Goal: Transaction & Acquisition: Download file/media

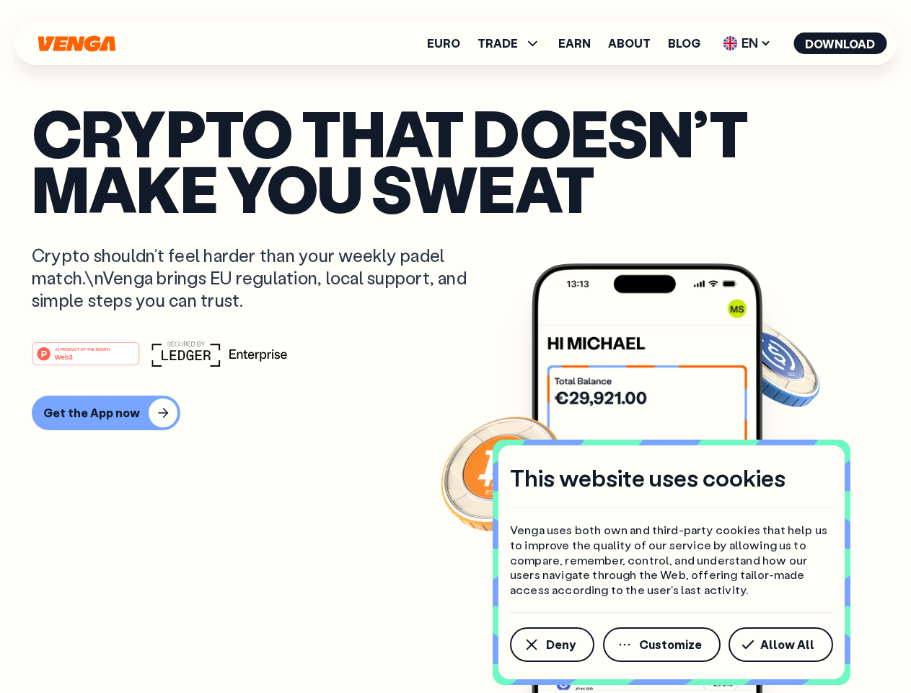
click at [455, 346] on div "#1 PRODUCT OF THE MONTH Web3" at bounding box center [456, 354] width 848 height 26
click at [551, 644] on span "Deny" at bounding box center [561, 644] width 30 height 12
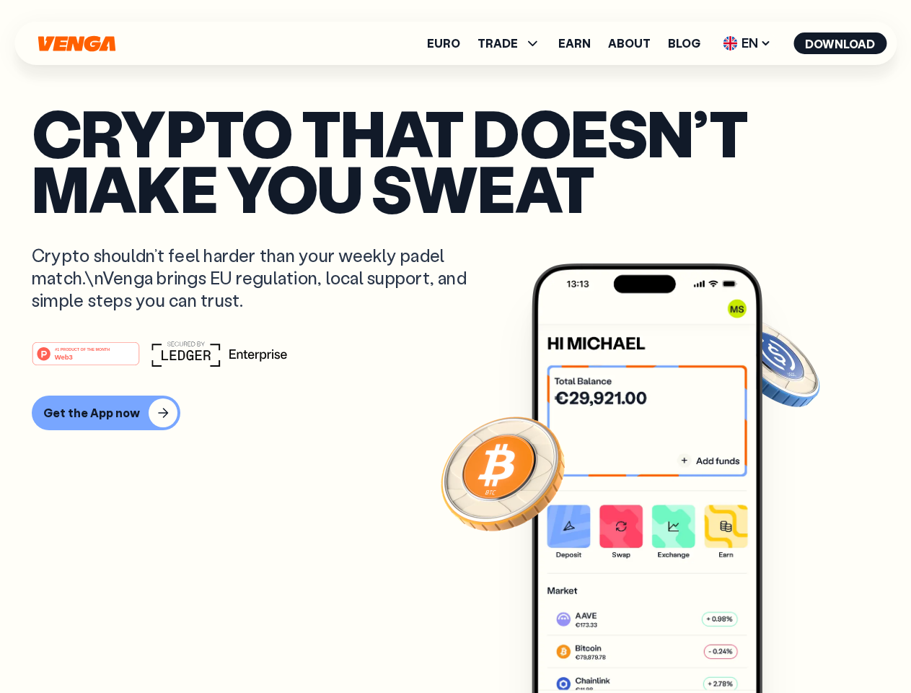
click at [663, 644] on img at bounding box center [647, 504] width 231 height 483
click at [783, 644] on article "Crypto that doesn’t make you sweat Crypto shouldn’t feel harder than your weekl…" at bounding box center [456, 375] width 848 height 541
click at [514, 43] on span "TRADE" at bounding box center [498, 44] width 40 height 12
click at [747, 43] on span "EN" at bounding box center [747, 43] width 58 height 23
click at [840, 43] on button "Download" at bounding box center [840, 43] width 93 height 22
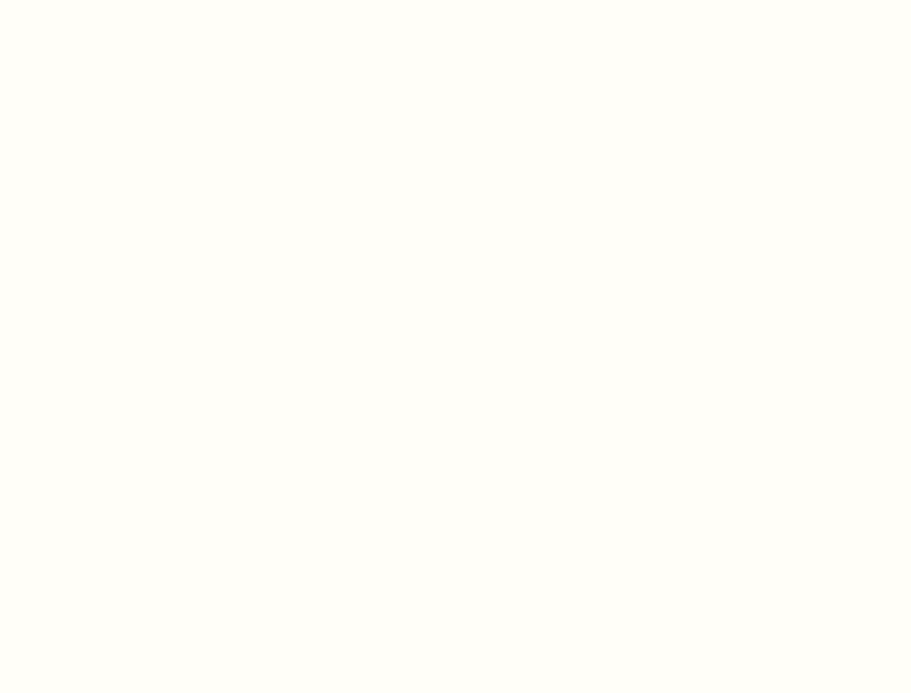
click at [455, 0] on html "This website uses cookies Venga uses both own and third-party cookies that help…" at bounding box center [455, 0] width 911 height 0
click at [104, 0] on html "This website uses cookies Venga uses both own and third-party cookies that help…" at bounding box center [455, 0] width 911 height 0
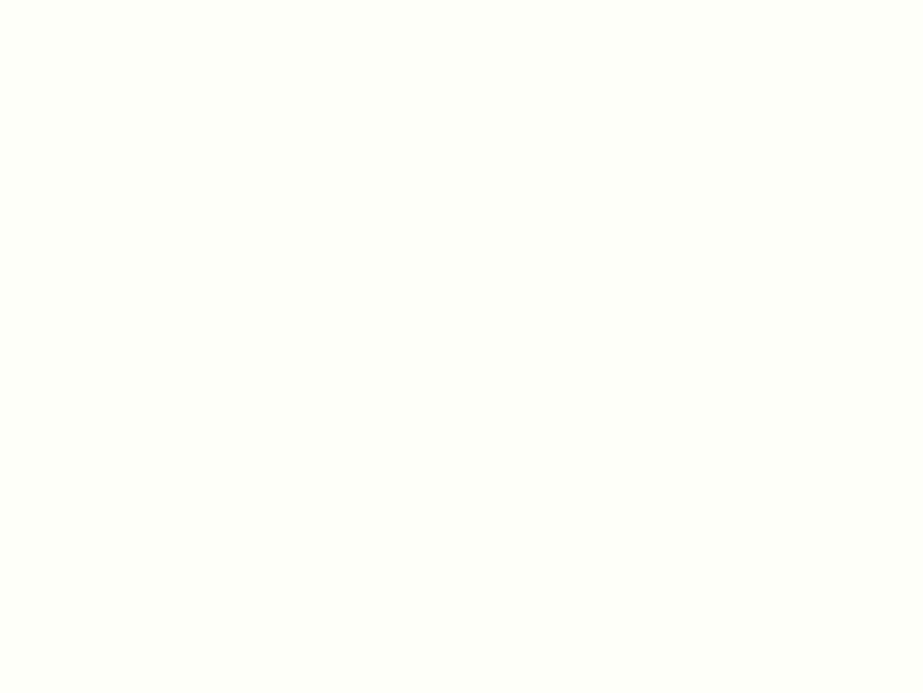
click at [88, 0] on html "This website uses cookies Venga uses both own and third-party cookies that help…" at bounding box center [461, 0] width 923 height 0
